Goal: Obtain resource: Download file/media

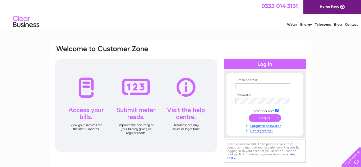
type input "[EMAIL_ADDRESS][DOMAIN_NAME]"
click at [268, 120] on input "submit" at bounding box center [265, 117] width 33 height 7
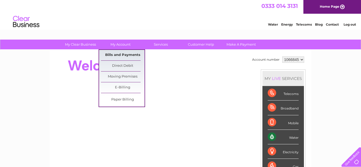
click at [132, 58] on link "Bills and Payments" at bounding box center [123, 55] width 44 height 11
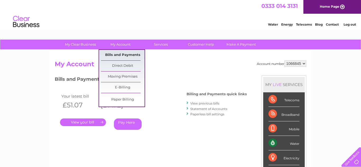
click at [119, 51] on link "Bills and Payments" at bounding box center [123, 55] width 44 height 11
click at [124, 55] on link "Bills and Payments" at bounding box center [123, 55] width 44 height 11
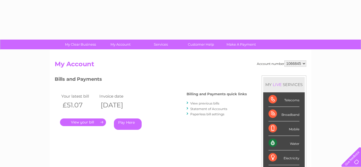
click at [212, 104] on link "View previous bills" at bounding box center [204, 103] width 29 height 4
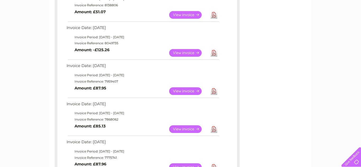
scroll to position [141, 0]
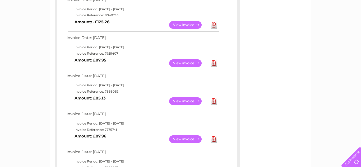
click at [213, 100] on link "Download" at bounding box center [214, 102] width 7 height 8
click at [215, 63] on link "Download" at bounding box center [214, 63] width 7 height 8
click at [214, 28] on link "Download" at bounding box center [214, 25] width 7 height 8
click at [252, 96] on div "Account number 1066845 1066846 Previous Invoices Download or view any of your p…" at bounding box center [181, 137] width 262 height 456
click at [211, 26] on link "Download" at bounding box center [214, 25] width 7 height 8
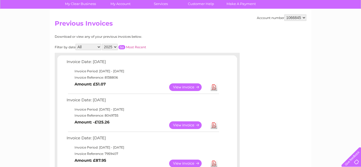
scroll to position [40, 0]
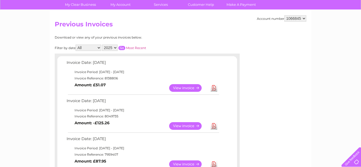
click at [296, 18] on select "1066845 1066846" at bounding box center [295, 18] width 22 height 6
select select "1066846"
click at [286, 15] on select "1066845 1066846" at bounding box center [295, 18] width 22 height 6
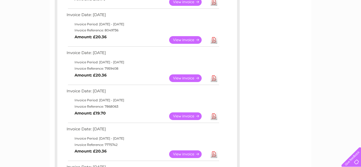
scroll to position [129, 0]
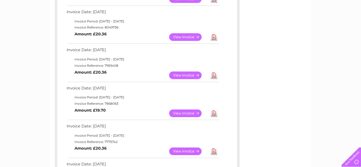
click at [214, 113] on link "Download" at bounding box center [214, 114] width 7 height 8
click at [212, 73] on link "Download" at bounding box center [214, 76] width 7 height 8
click at [213, 36] on link "Download" at bounding box center [214, 37] width 7 height 8
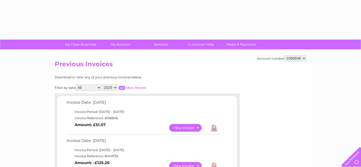
select select "1066846"
